Goal: Register for event/course

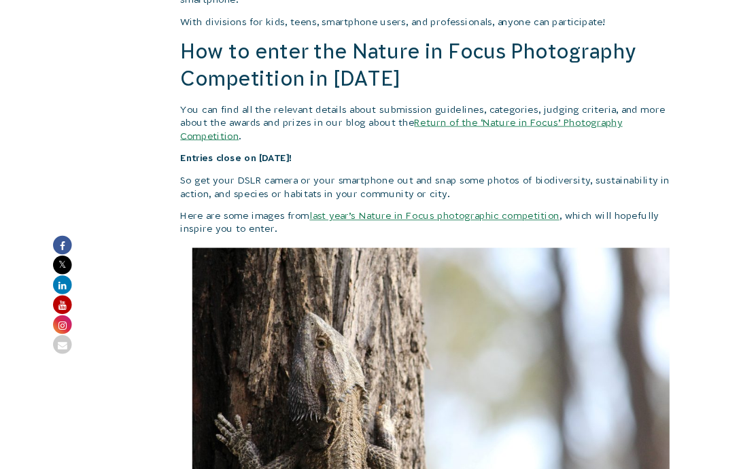
scroll to position [1285, 0]
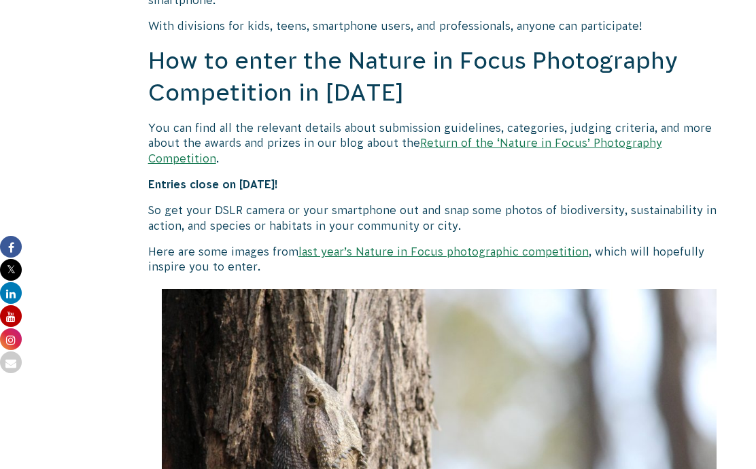
click at [556, 141] on link "Return of the ‘Nature in Focus’ Photography Competition" at bounding box center [405, 150] width 514 height 27
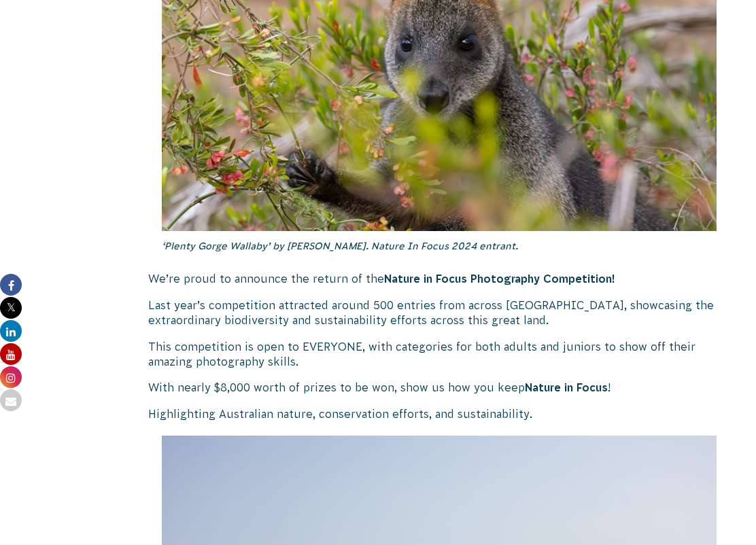
scroll to position [639, 0]
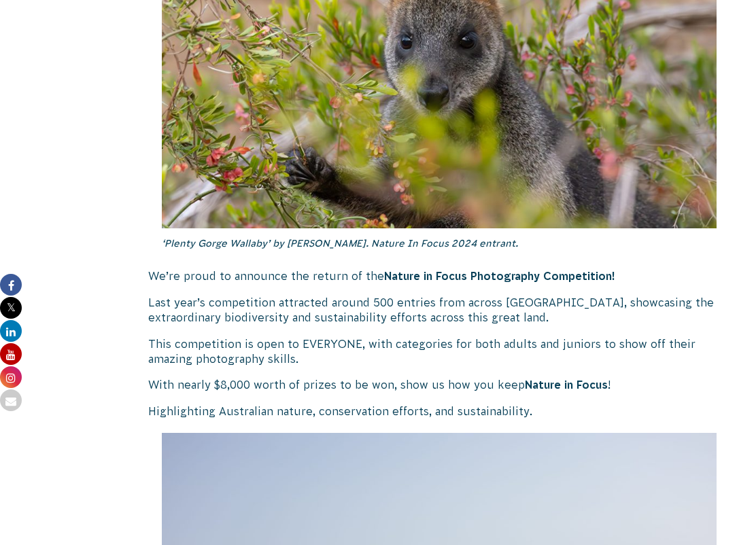
click at [494, 272] on strong "Nature in Focus Photography Competition!" at bounding box center [499, 276] width 231 height 12
click at [442, 275] on strong "Nature in Focus Photography Competition!" at bounding box center [499, 276] width 231 height 12
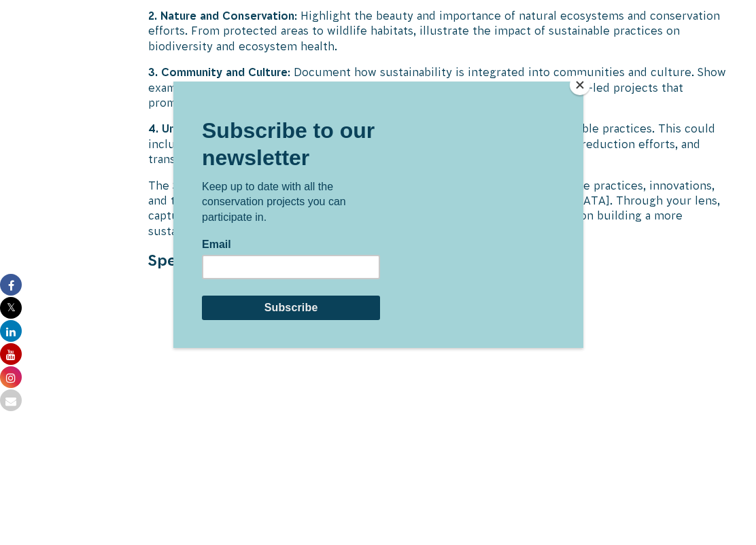
scroll to position [3836, 0]
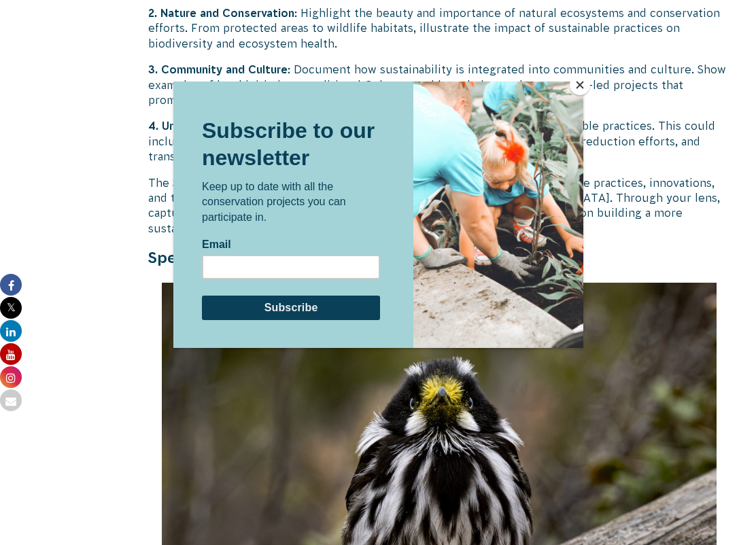
click at [574, 87] on button "Close" at bounding box center [580, 85] width 20 height 20
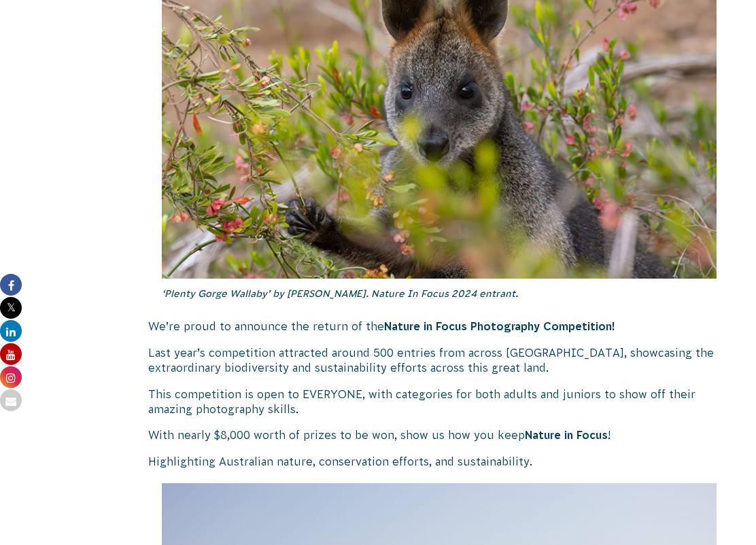
scroll to position [591, 0]
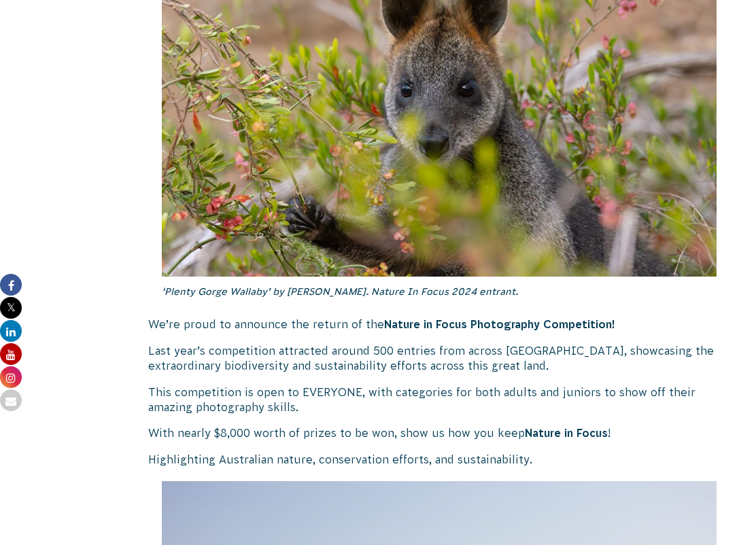
click at [466, 326] on strong "Nature in Focus Photography Competition!" at bounding box center [499, 324] width 231 height 12
click at [488, 328] on strong "Nature in Focus Photography Competition!" at bounding box center [499, 324] width 231 height 12
click at [476, 330] on p "We’re proud to announce the return of the Nature in Focus Photography Competiti…" at bounding box center [439, 324] width 582 height 15
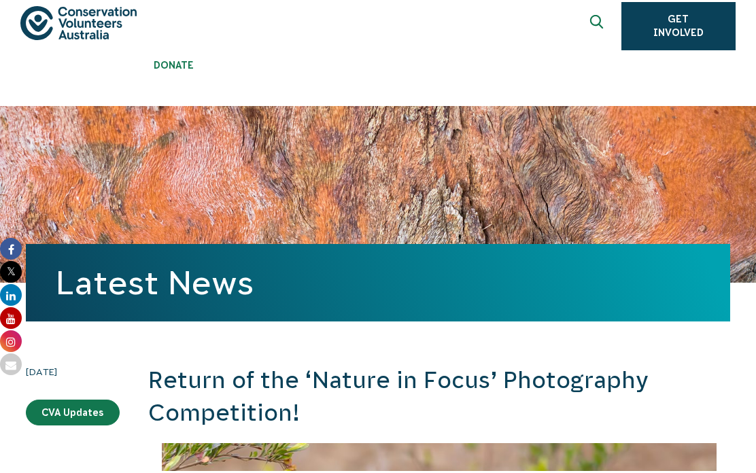
scroll to position [0, 0]
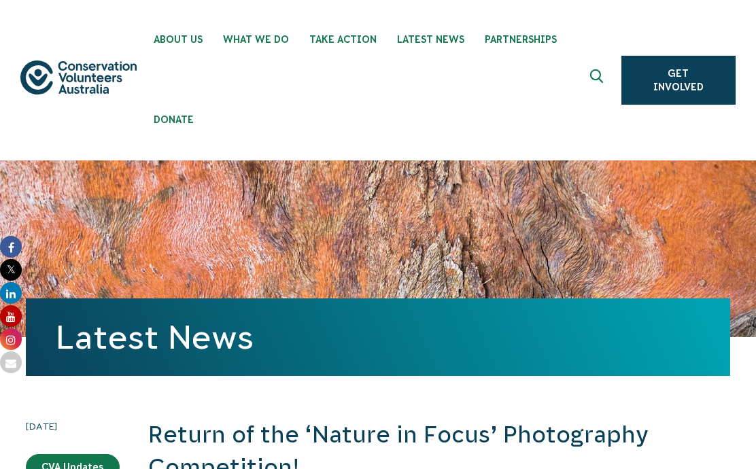
click at [601, 76] on use "Expand search box" at bounding box center [596, 76] width 13 height 14
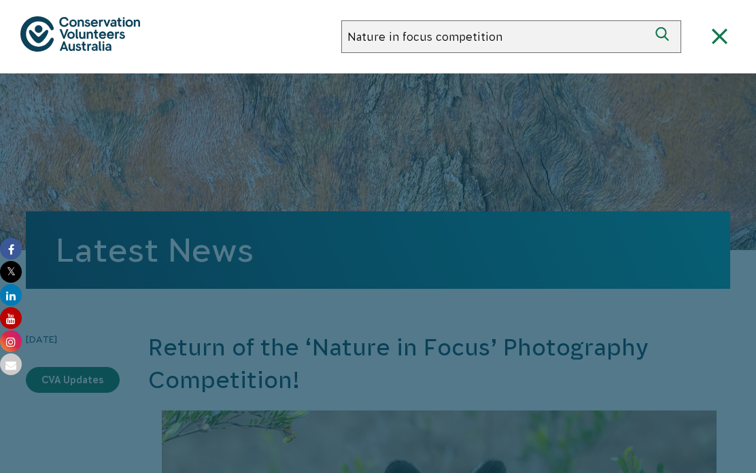
type input "Nature in focus competition"
click at [665, 37] on button "Search" at bounding box center [664, 36] width 33 height 33
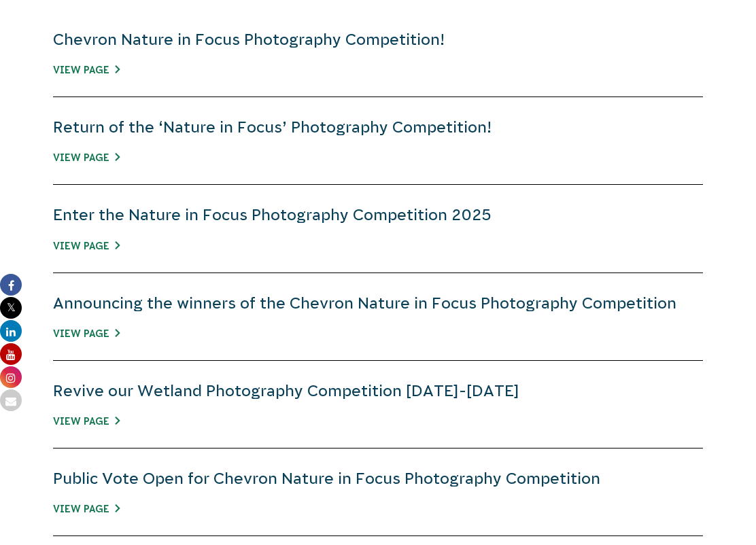
scroll to position [593, 0]
click at [244, 119] on link "Return of the ‘Nature in Focus’ Photography Competition!" at bounding box center [272, 127] width 438 height 18
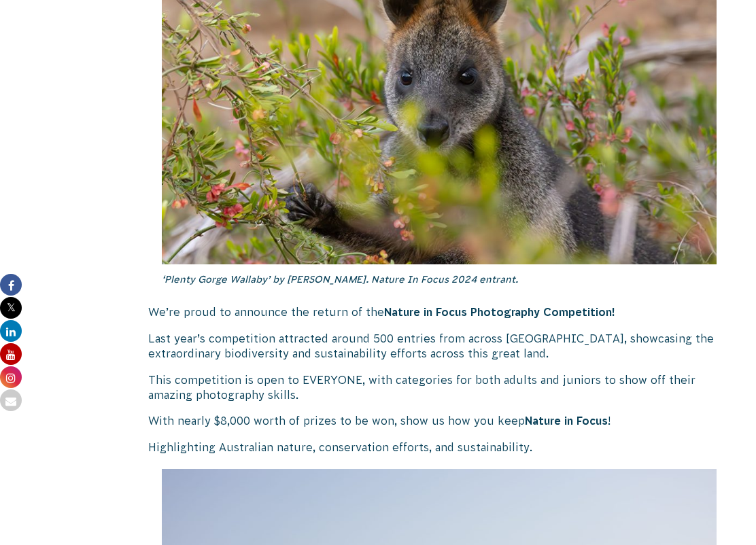
scroll to position [606, 0]
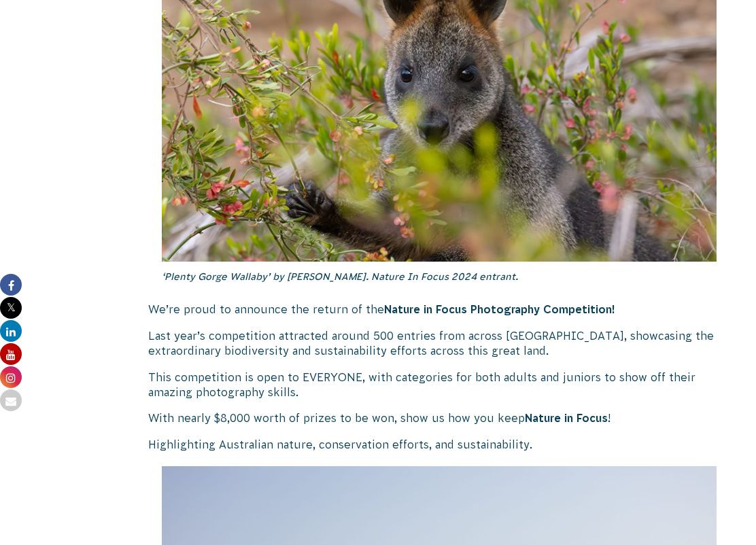
click at [570, 415] on strong "Nature in Focus" at bounding box center [566, 418] width 83 height 12
click at [558, 417] on strong "Nature in Focus" at bounding box center [566, 418] width 83 height 12
click at [568, 417] on strong "Nature in Focus" at bounding box center [566, 418] width 83 height 12
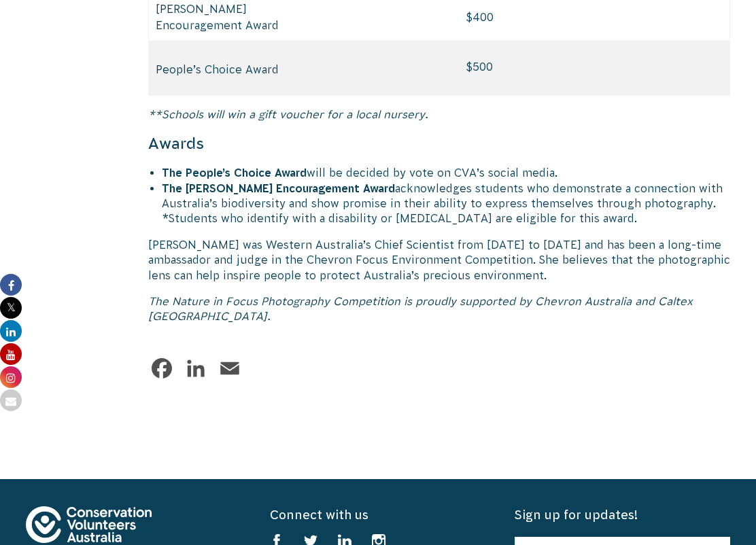
scroll to position [6788, 0]
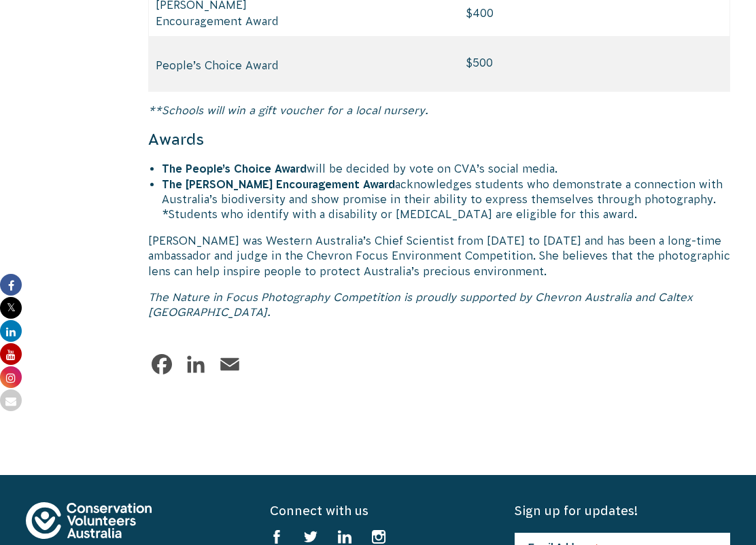
click at [568, 291] on em "The Nature in Focus Photography Competition is proudly supported by Chevron Aus…" at bounding box center [420, 304] width 544 height 27
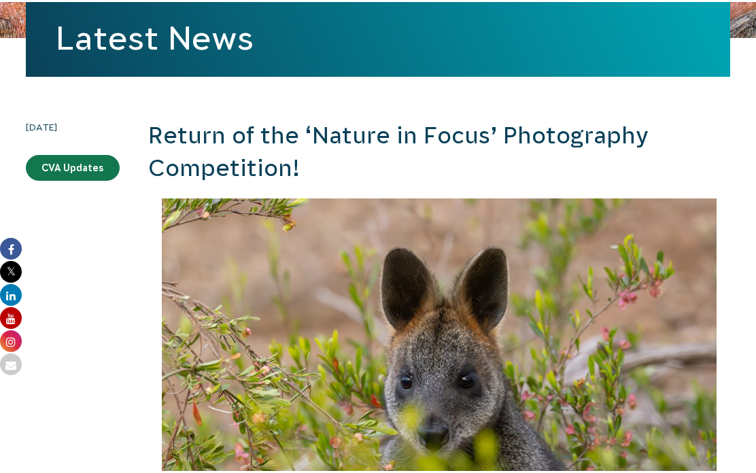
scroll to position [0, 0]
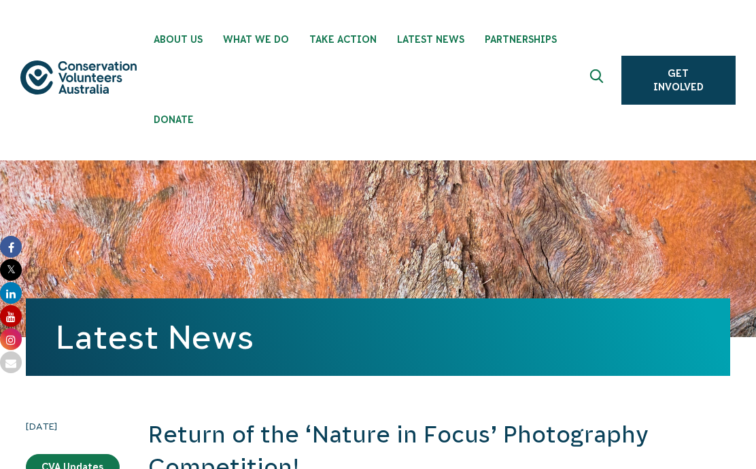
click at [593, 76] on icon "Expand search box" at bounding box center [597, 79] width 17 height 20
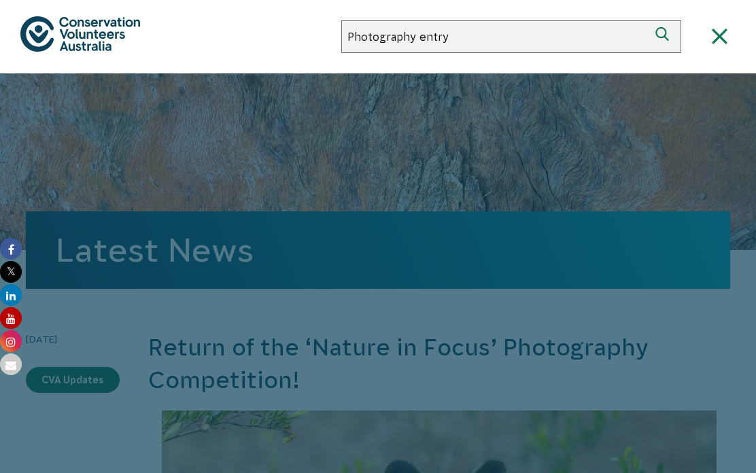
type input "Photography entry"
click at [665, 37] on button "Search" at bounding box center [664, 36] width 33 height 33
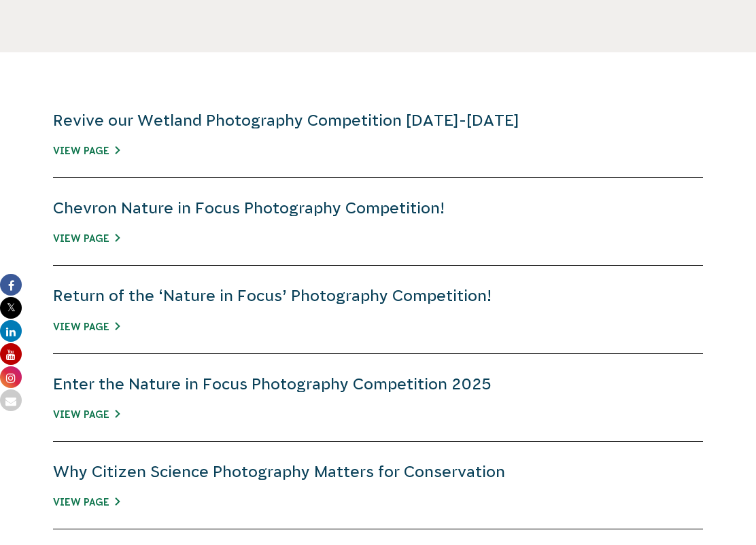
scroll to position [518, 0]
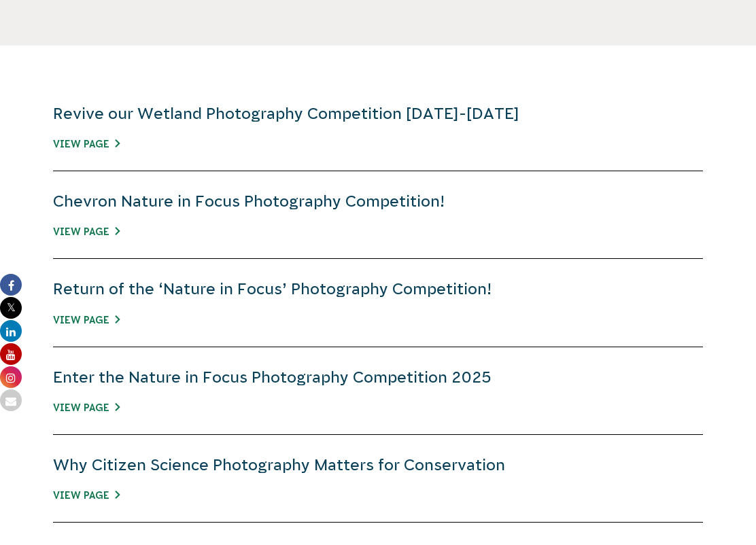
click at [288, 202] on link "Chevron Nature in Focus Photography Competition!" at bounding box center [249, 201] width 392 height 18
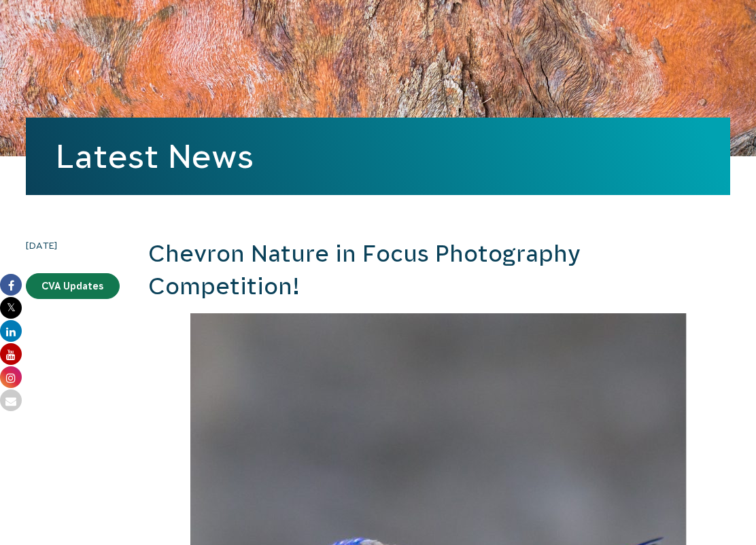
scroll to position [182, 0]
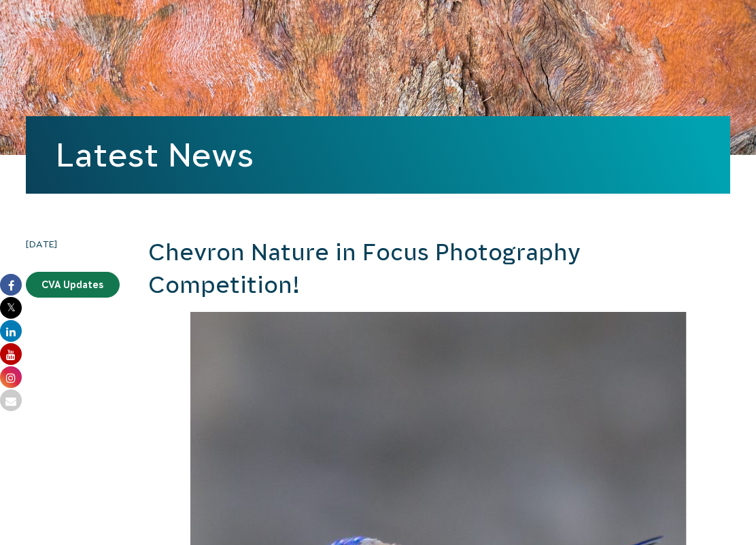
click at [269, 292] on h2 "Chevron Nature in Focus Photography Competition!" at bounding box center [439, 269] width 582 height 65
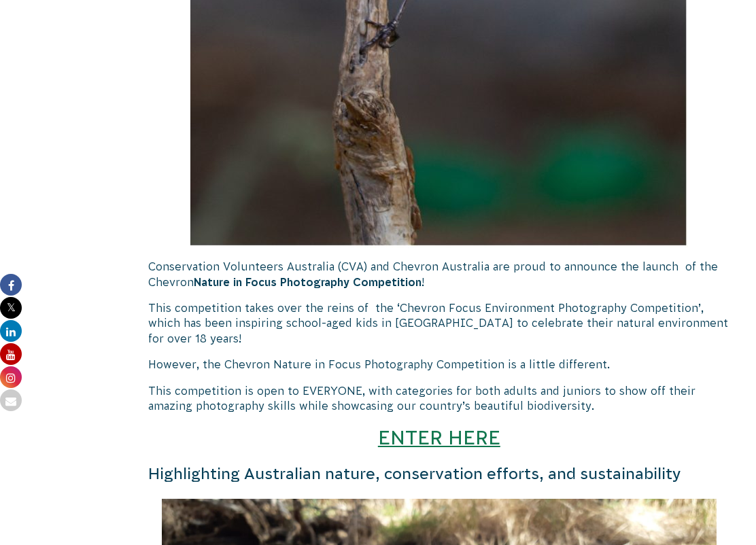
scroll to position [952, 0]
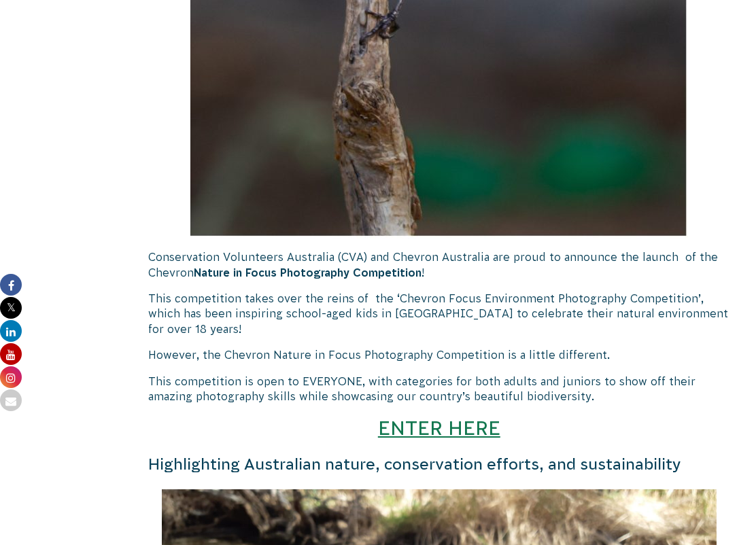
click at [434, 427] on link "ENTER HERE" at bounding box center [439, 428] width 122 height 22
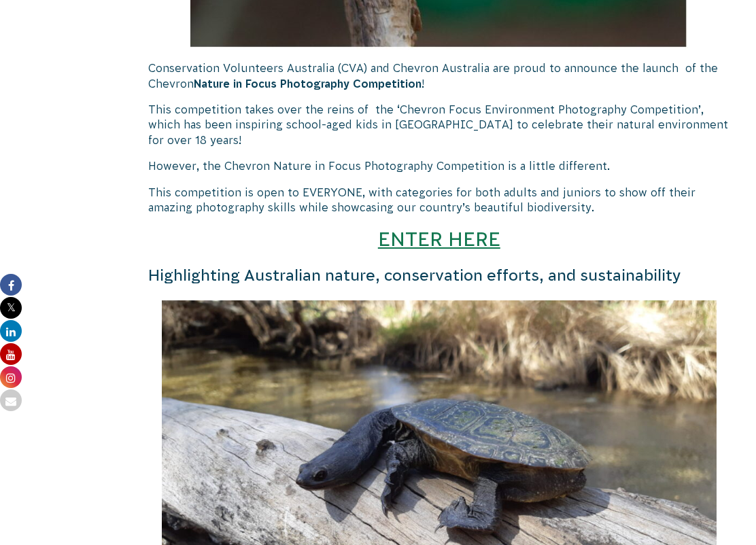
scroll to position [1142, 0]
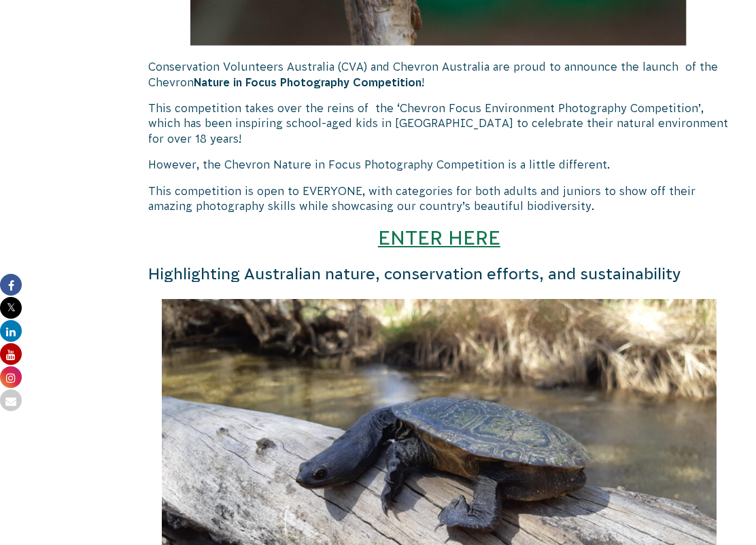
click at [432, 245] on link "ENTER HERE" at bounding box center [439, 237] width 122 height 22
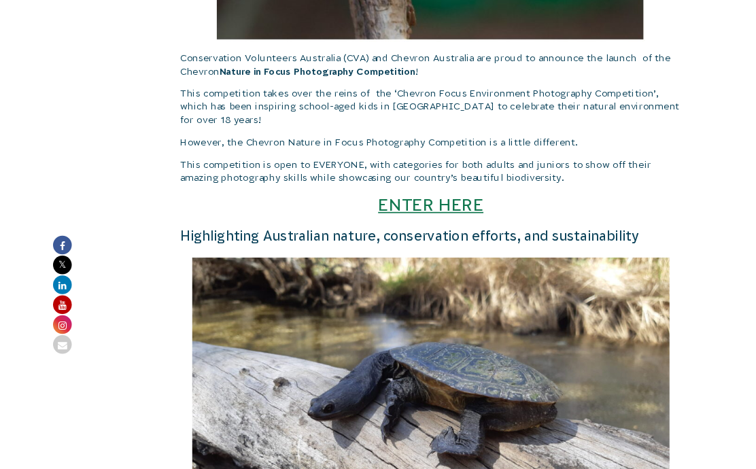
scroll to position [1180, 0]
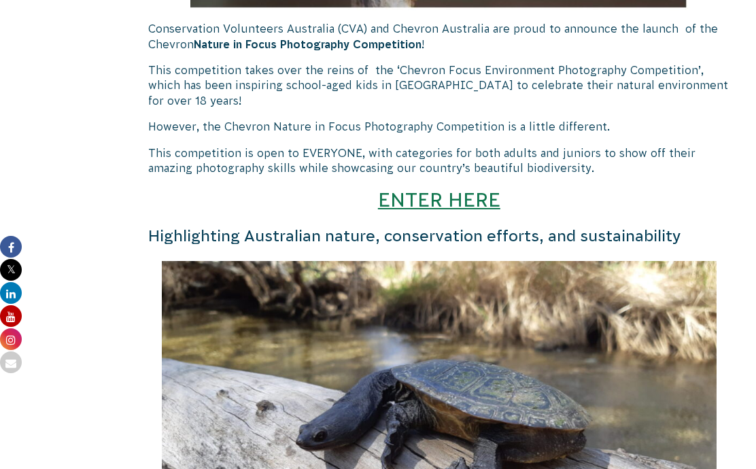
click at [453, 196] on link "ENTER HERE" at bounding box center [439, 199] width 122 height 22
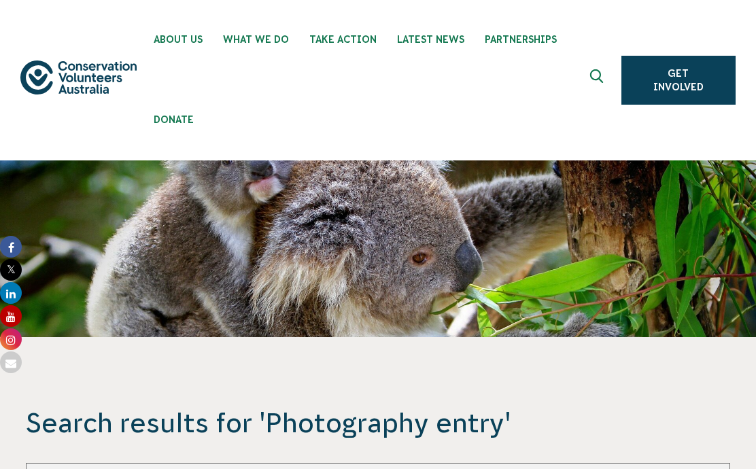
scroll to position [556, 0]
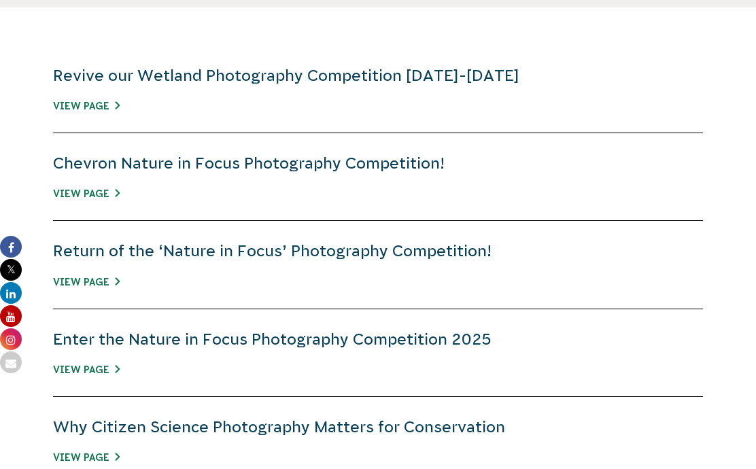
click at [264, 338] on link "Enter the Nature in Focus Photography Competition 2025" at bounding box center [272, 339] width 438 height 18
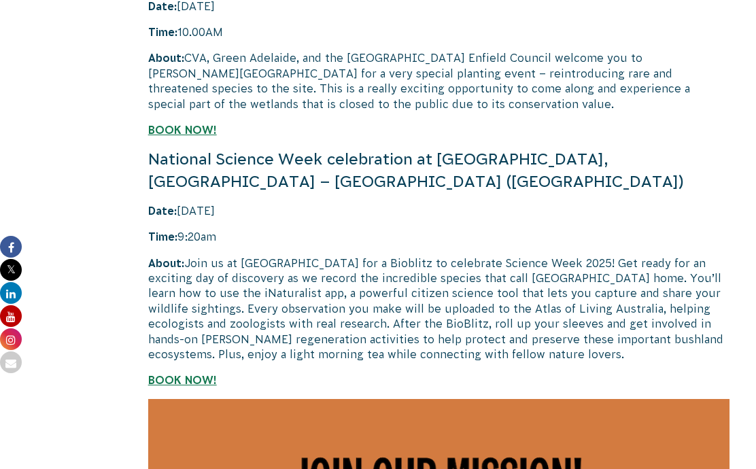
scroll to position [3398, 0]
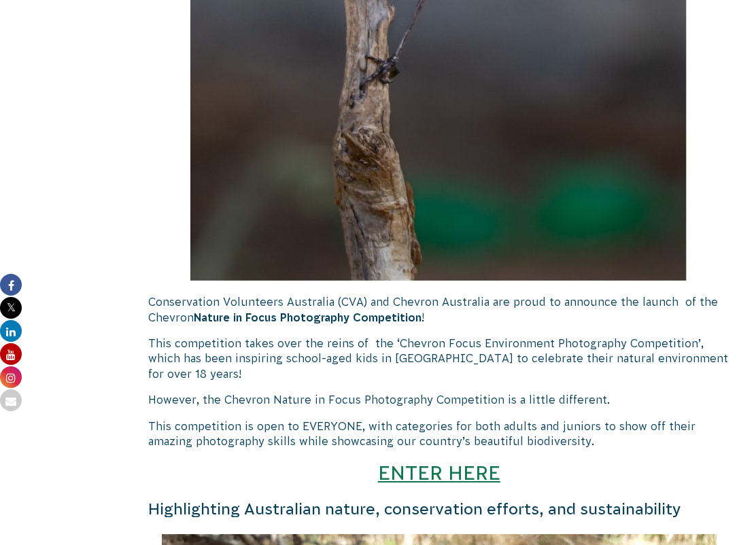
scroll to position [921, 0]
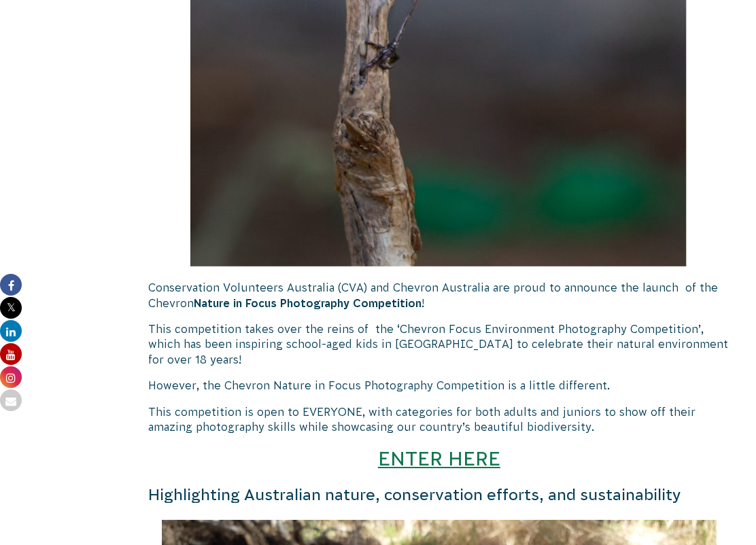
click at [440, 462] on link "ENTER HERE" at bounding box center [439, 458] width 122 height 22
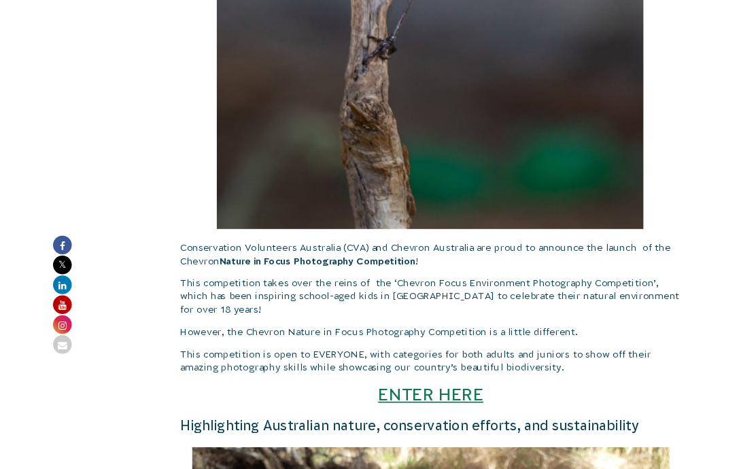
scroll to position [959, 0]
